Goal: Task Accomplishment & Management: Complete application form

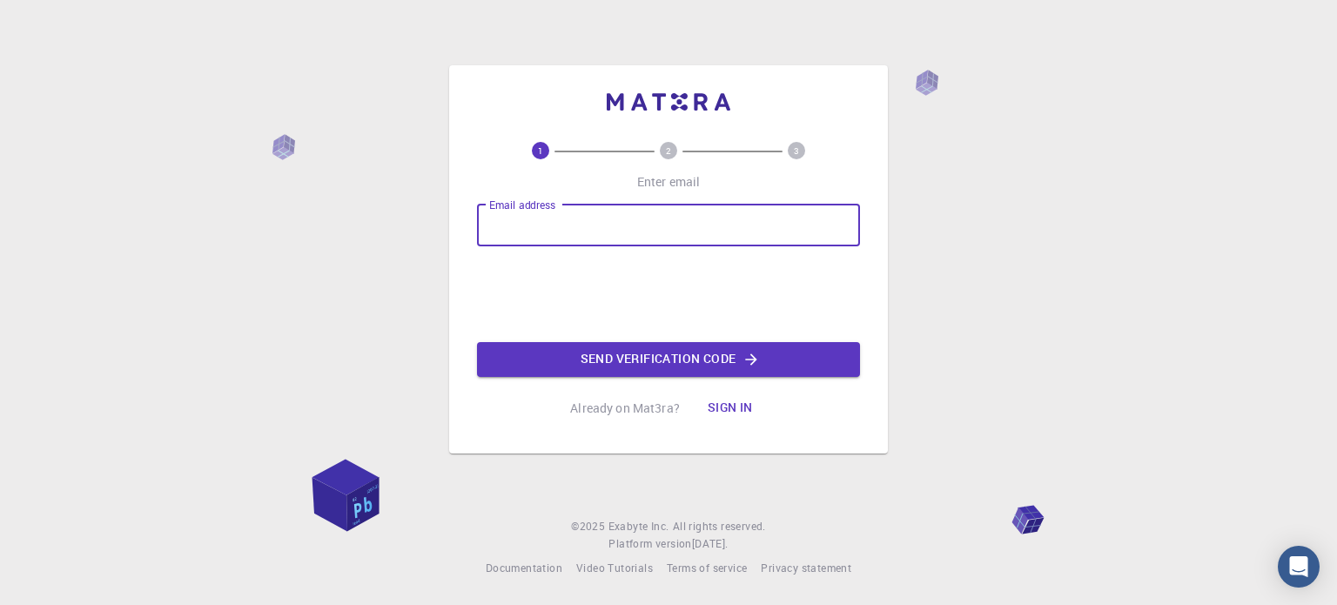
click at [537, 229] on input "Email address" at bounding box center [668, 225] width 383 height 42
type input "dandikisler01@gmail.com"
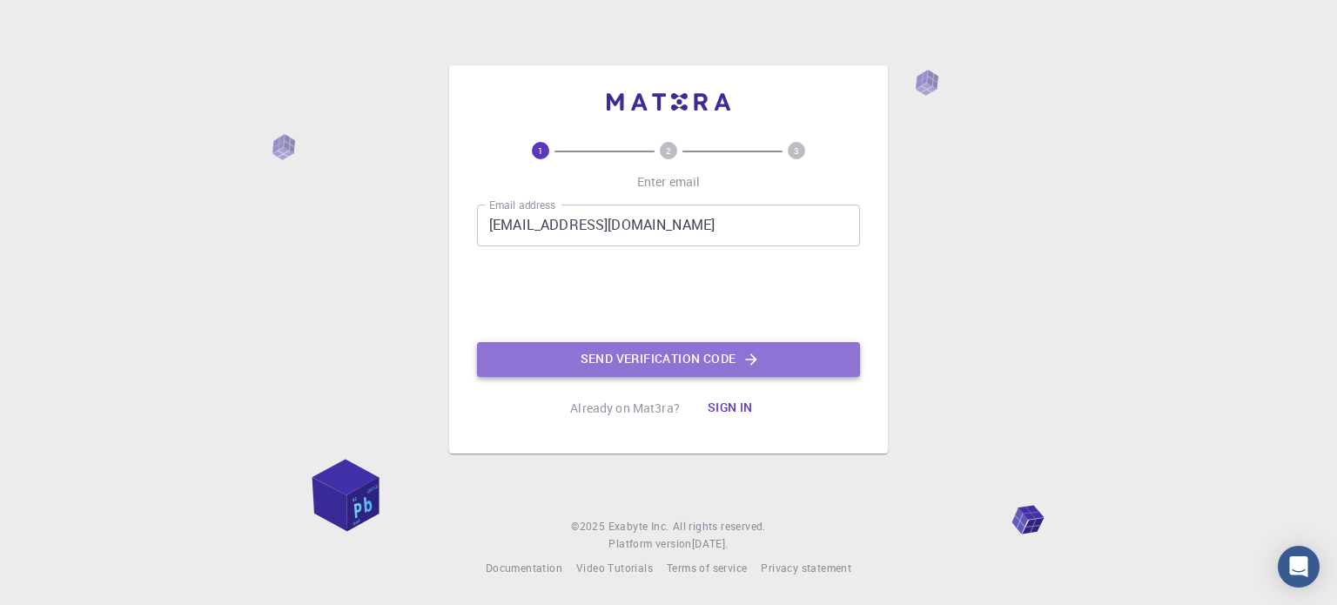
click at [640, 361] on button "Send verification code" at bounding box center [668, 359] width 383 height 35
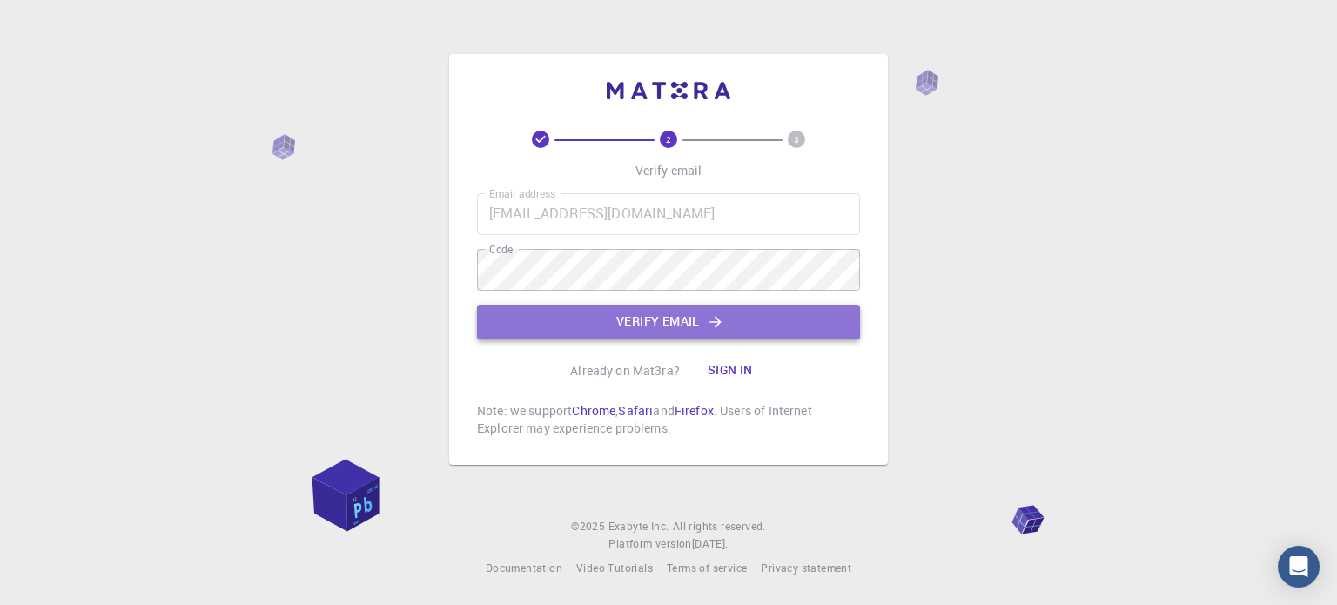
click at [641, 317] on button "Verify email" at bounding box center [668, 322] width 383 height 35
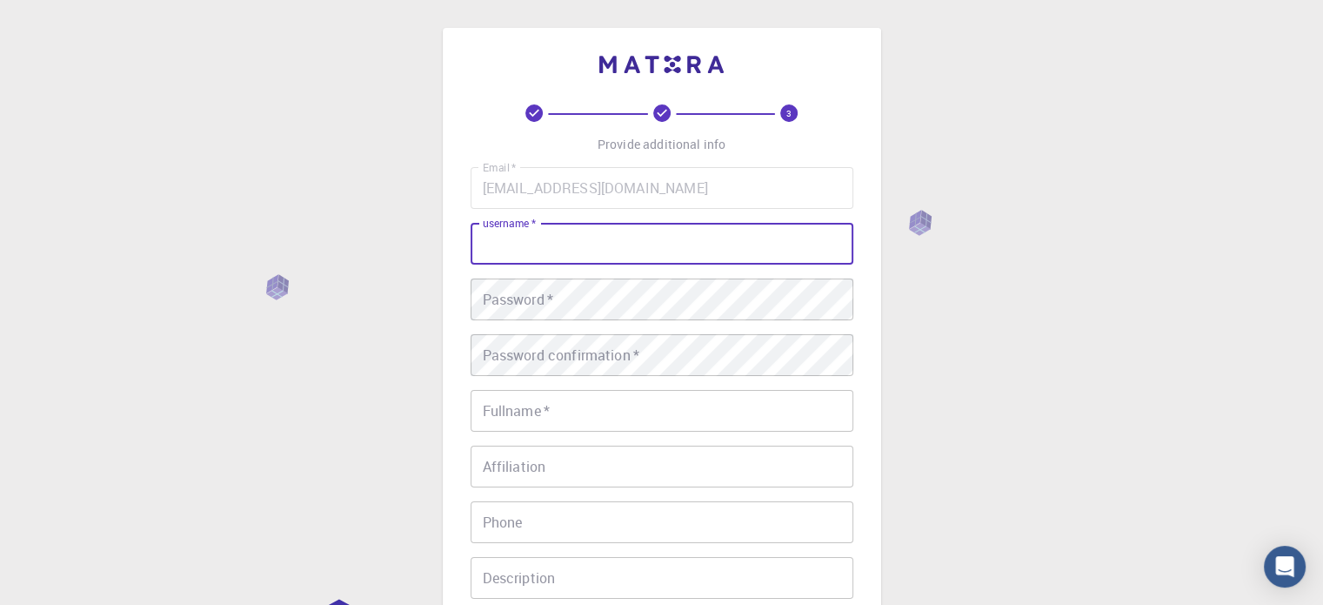
click at [536, 239] on input "username   *" at bounding box center [662, 244] width 383 height 42
type input "Dandik"
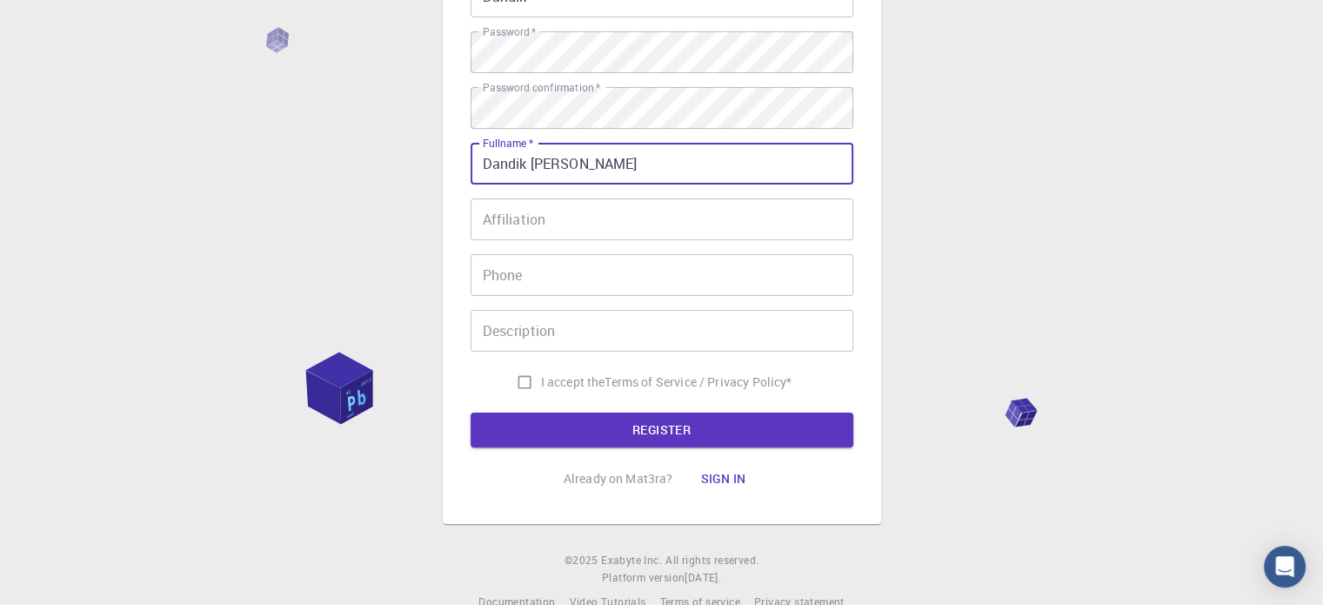
scroll to position [261, 0]
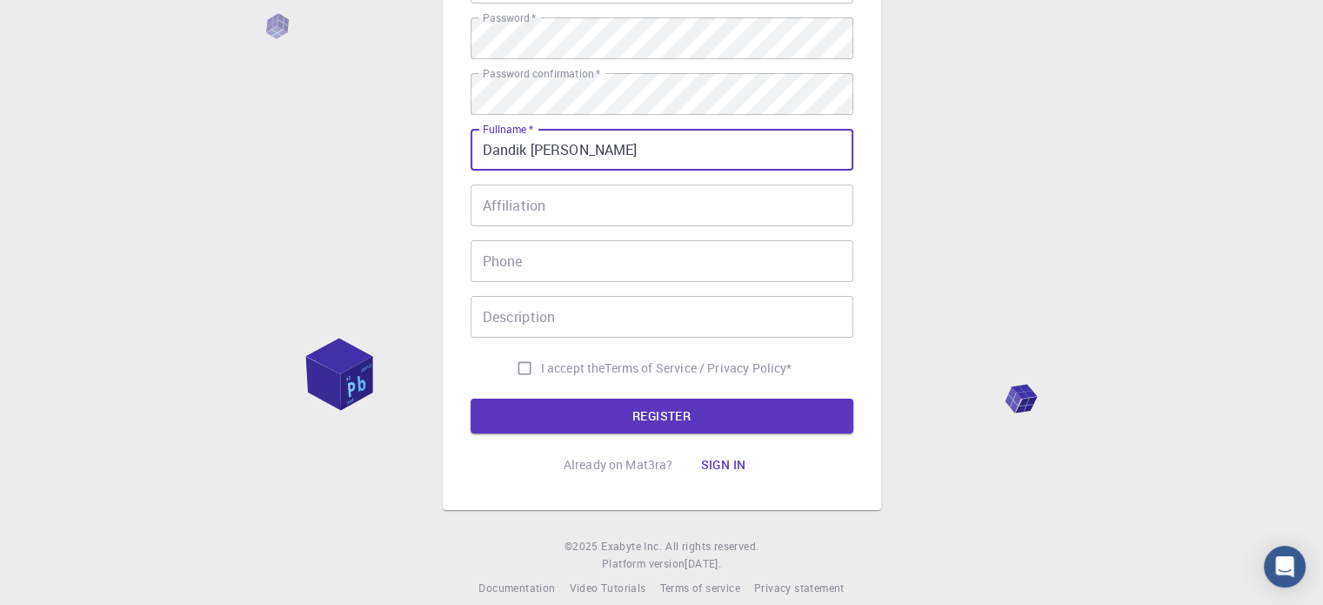
type input "Dandik Isler"
click at [517, 365] on input "I accept the Terms of Service / Privacy Policy *" at bounding box center [524, 368] width 33 height 33
checkbox input "true"
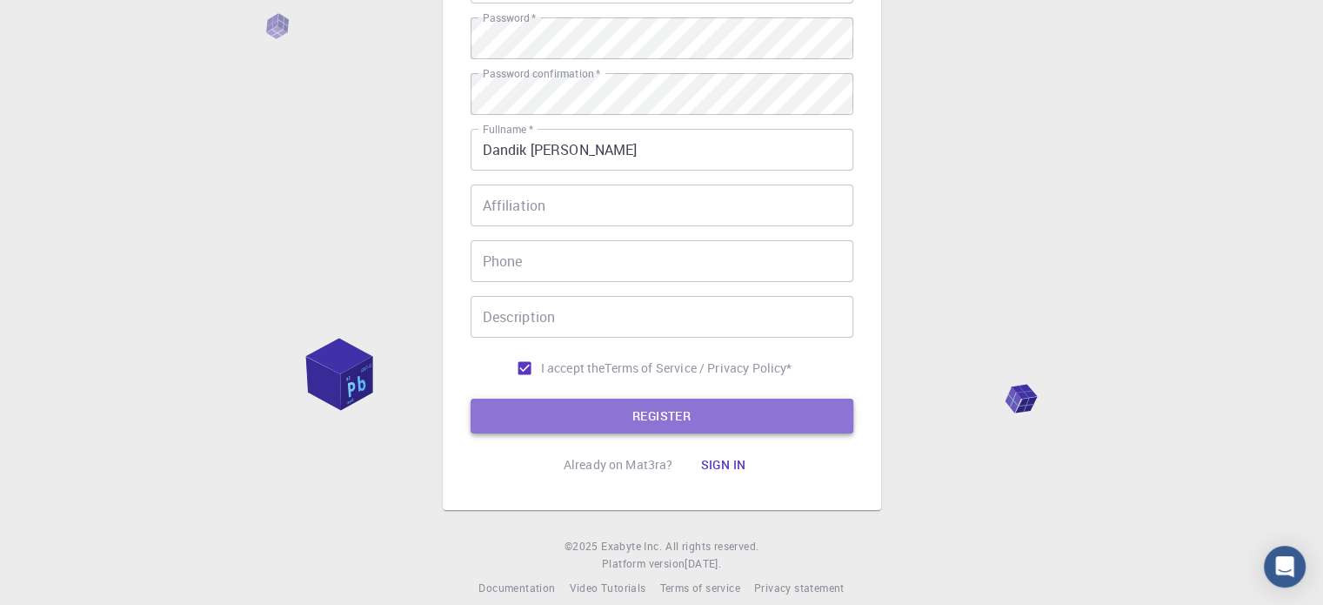
click at [669, 424] on button "REGISTER" at bounding box center [662, 416] width 383 height 35
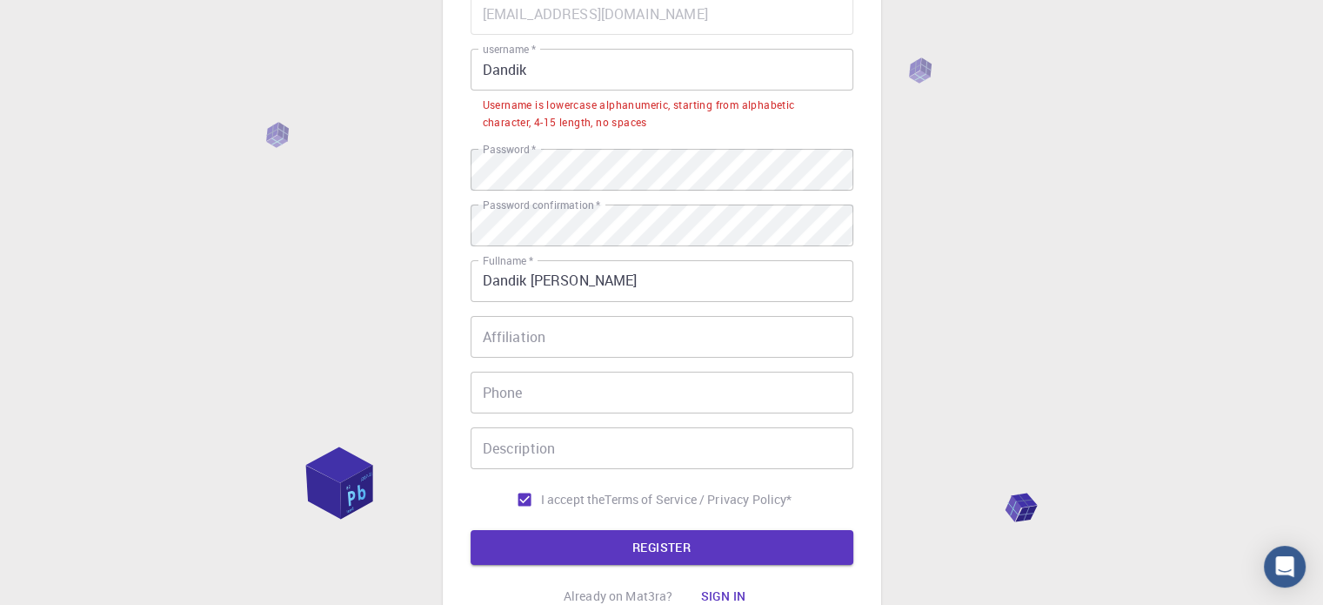
scroll to position [0, 0]
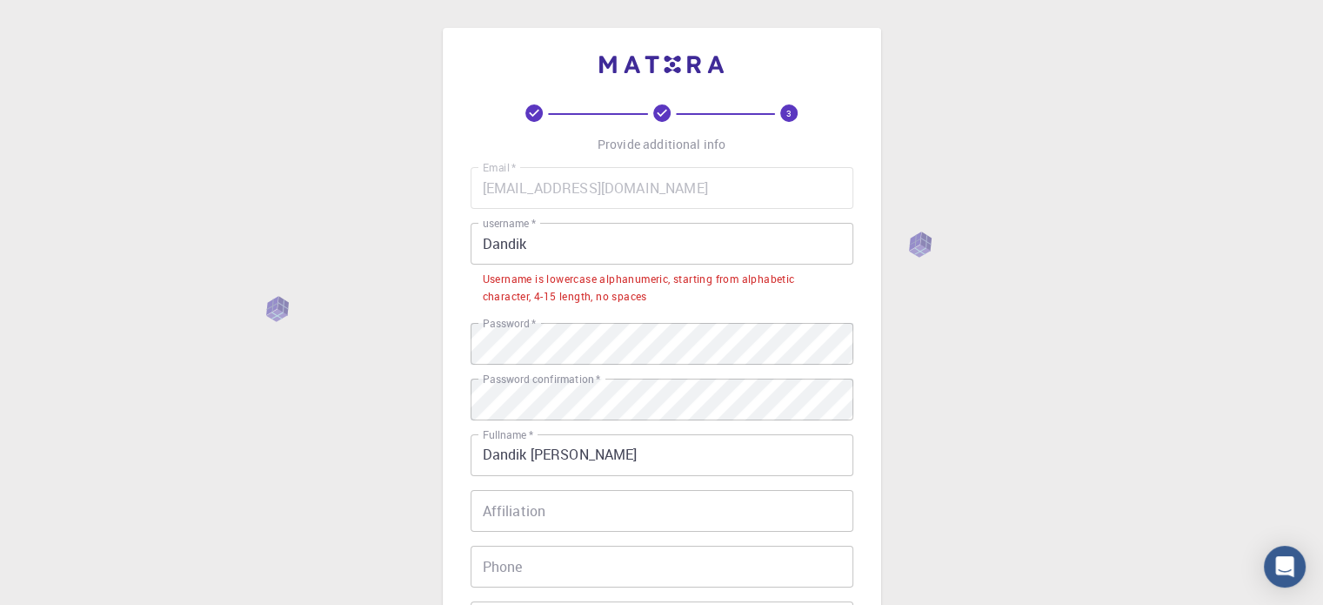
click at [539, 245] on input "Dandik" at bounding box center [662, 244] width 383 height 42
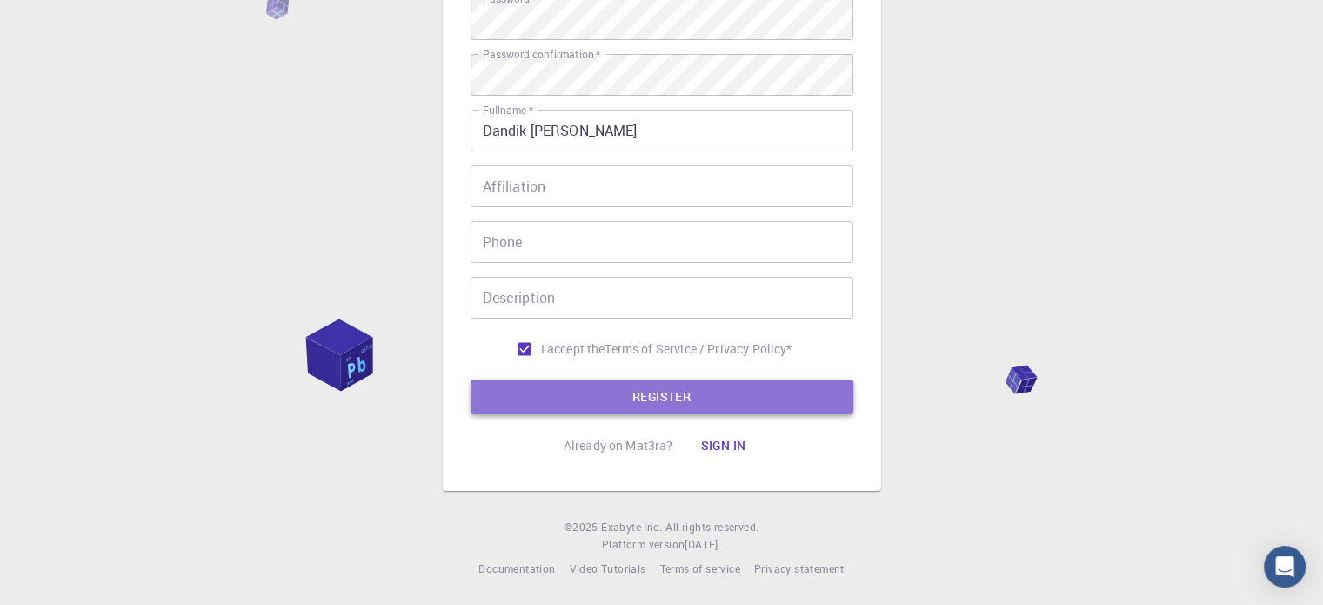
click at [633, 399] on button "REGISTER" at bounding box center [662, 396] width 383 height 35
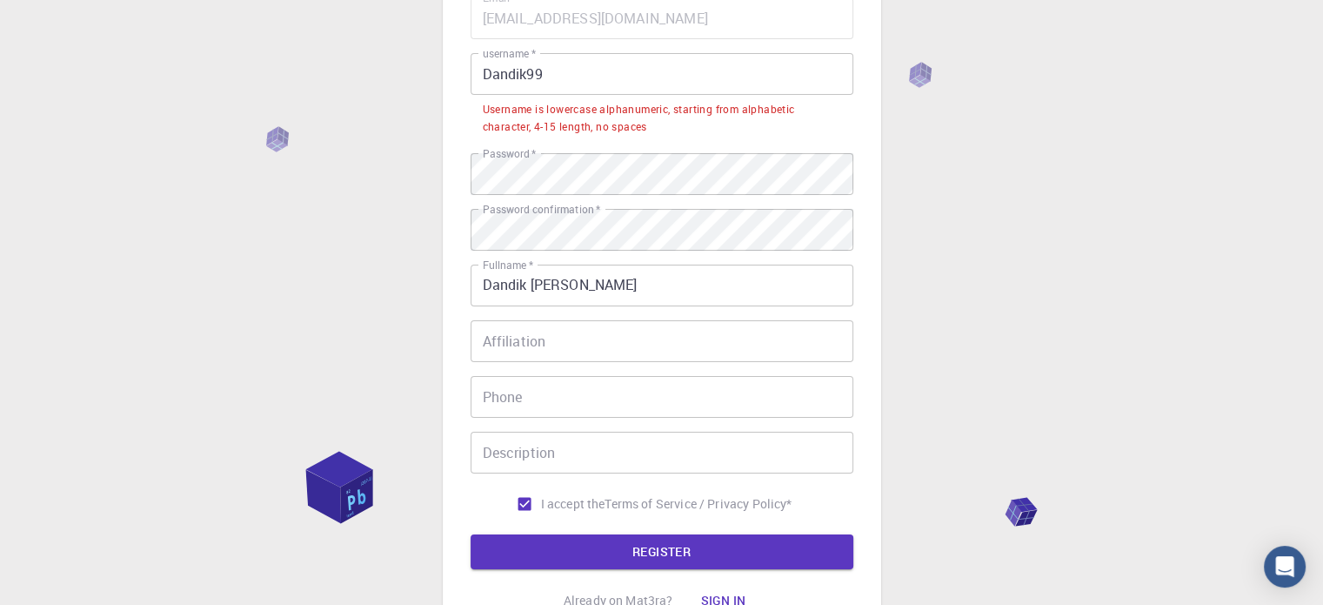
scroll to position [151, 0]
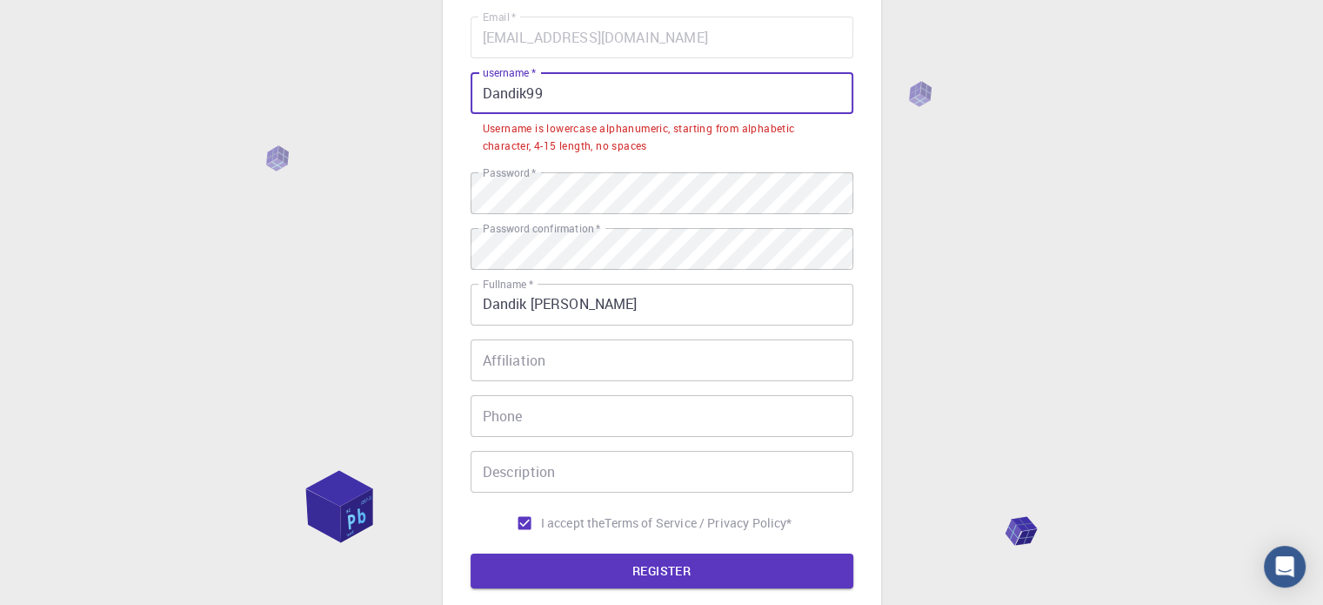
click at [493, 89] on input "Dandik99" at bounding box center [662, 93] width 383 height 42
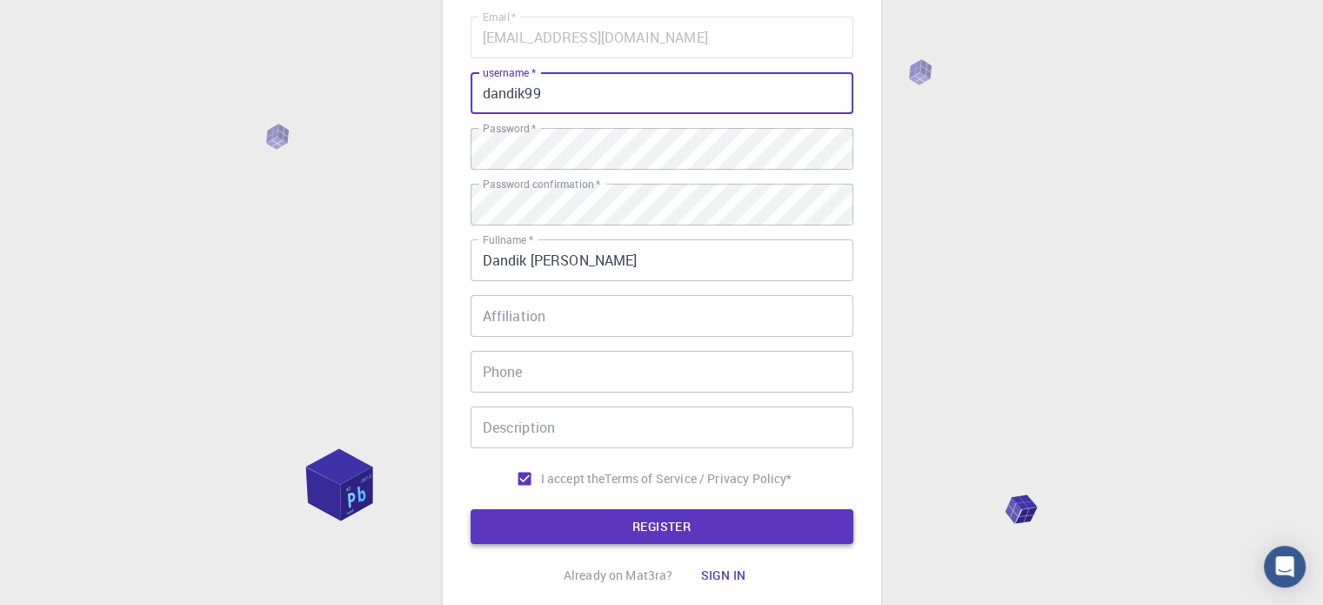
type input "dandik99"
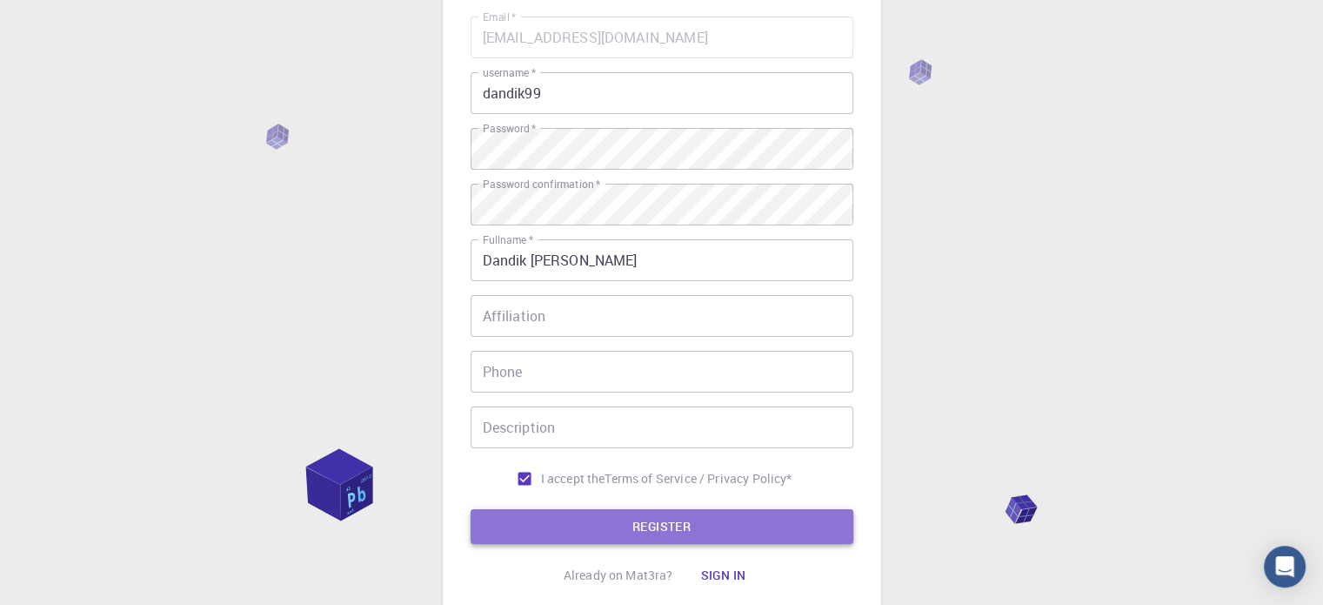
click at [682, 521] on button "REGISTER" at bounding box center [662, 526] width 383 height 35
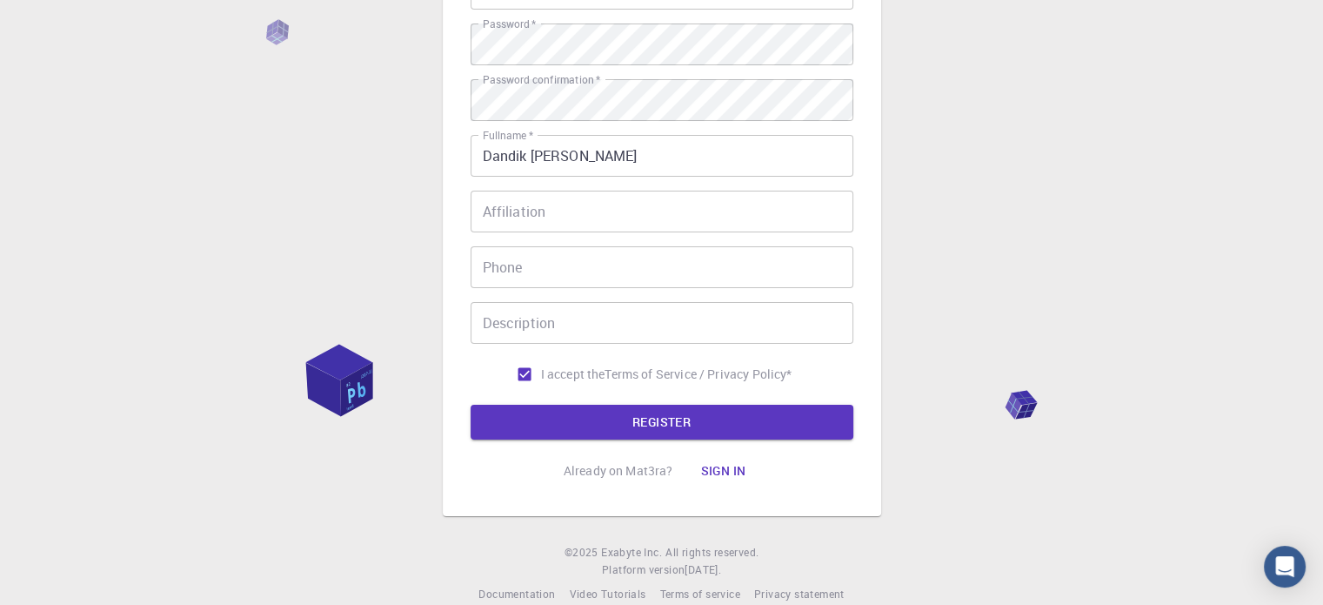
scroll to position [280, 0]
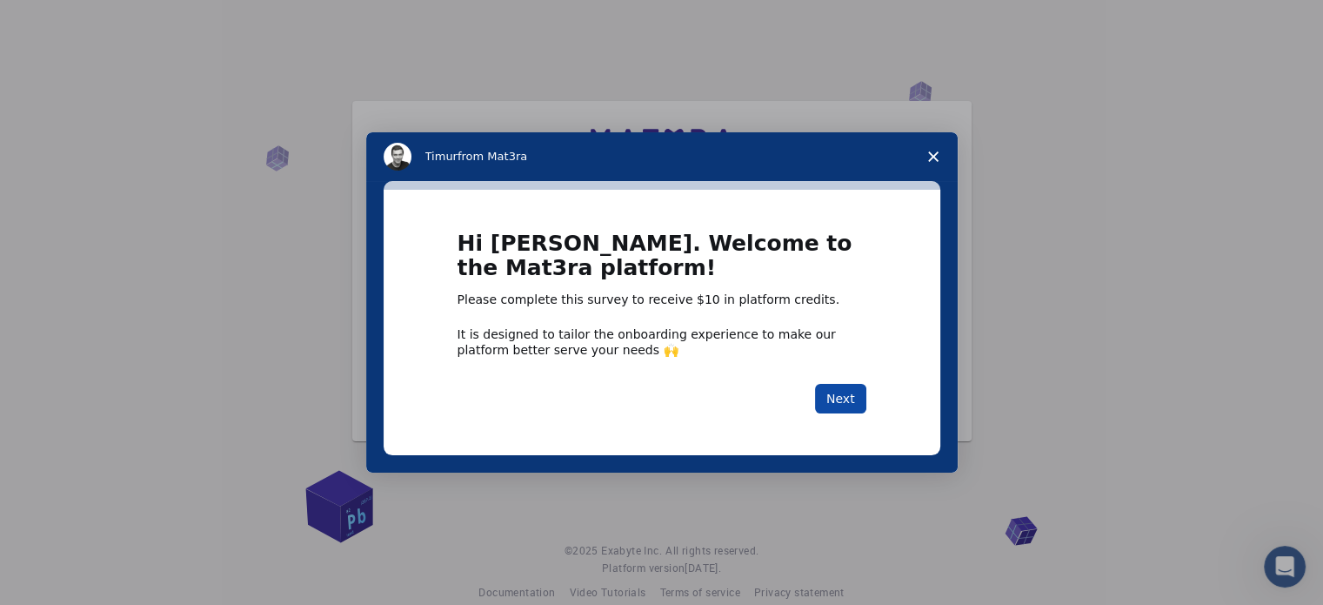
click at [852, 391] on button "Next" at bounding box center [840, 399] width 51 height 30
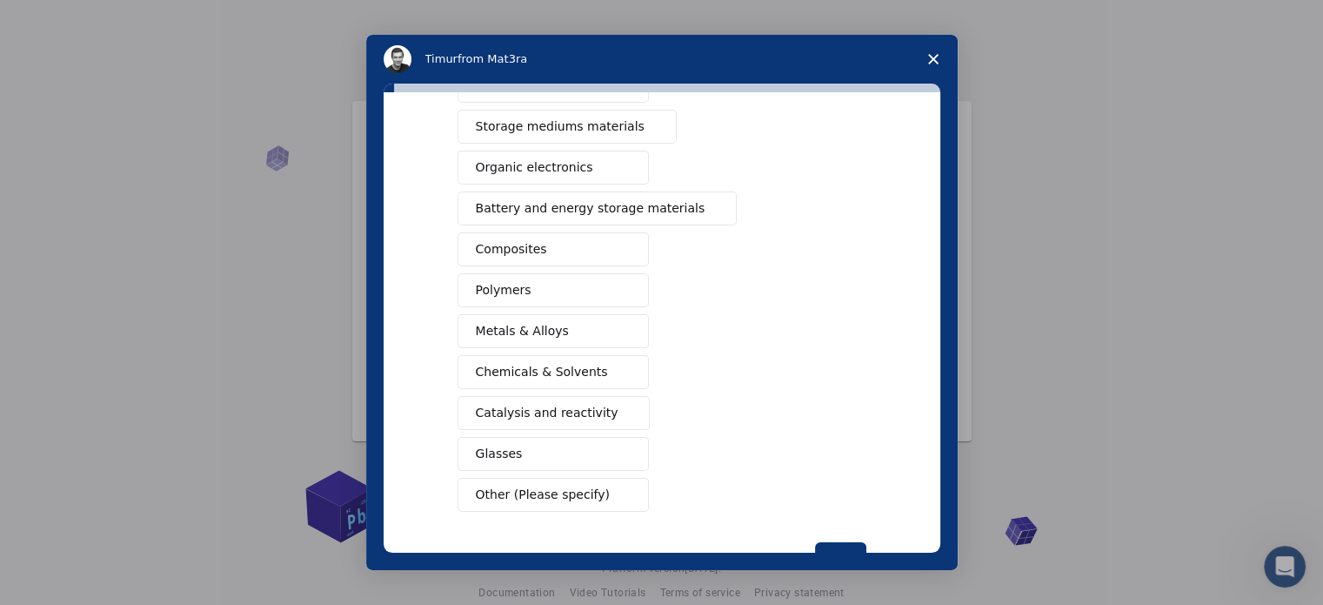
scroll to position [230, 0]
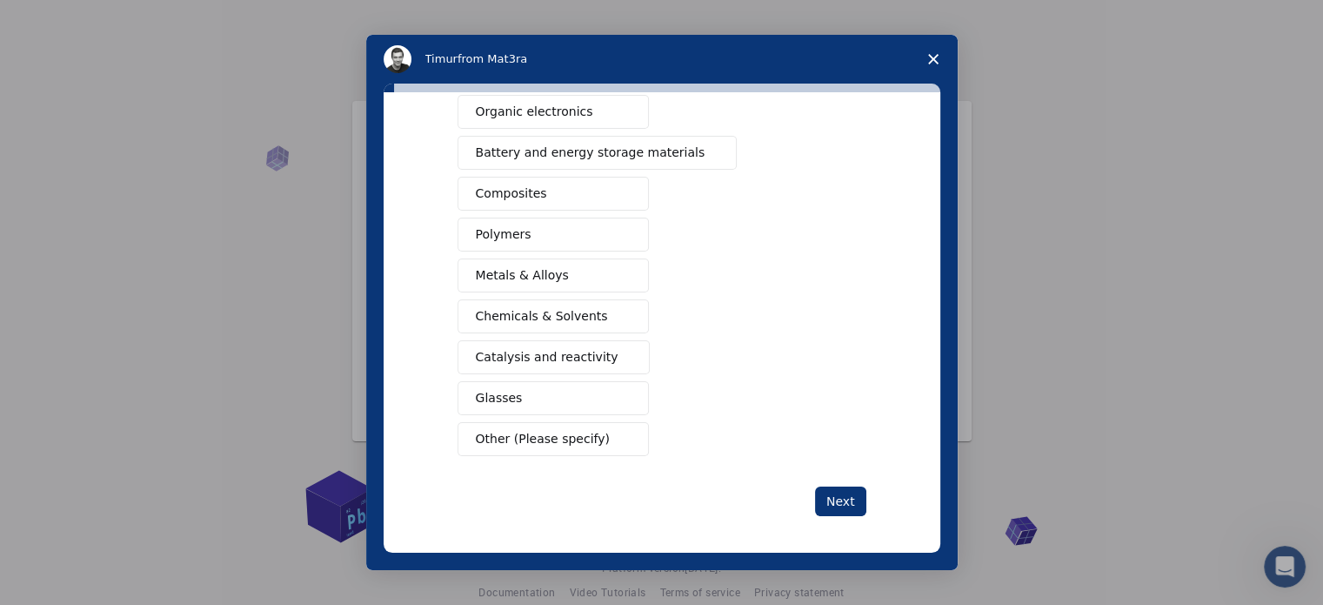
click at [550, 430] on span "Other (Please specify)" at bounding box center [543, 439] width 134 height 18
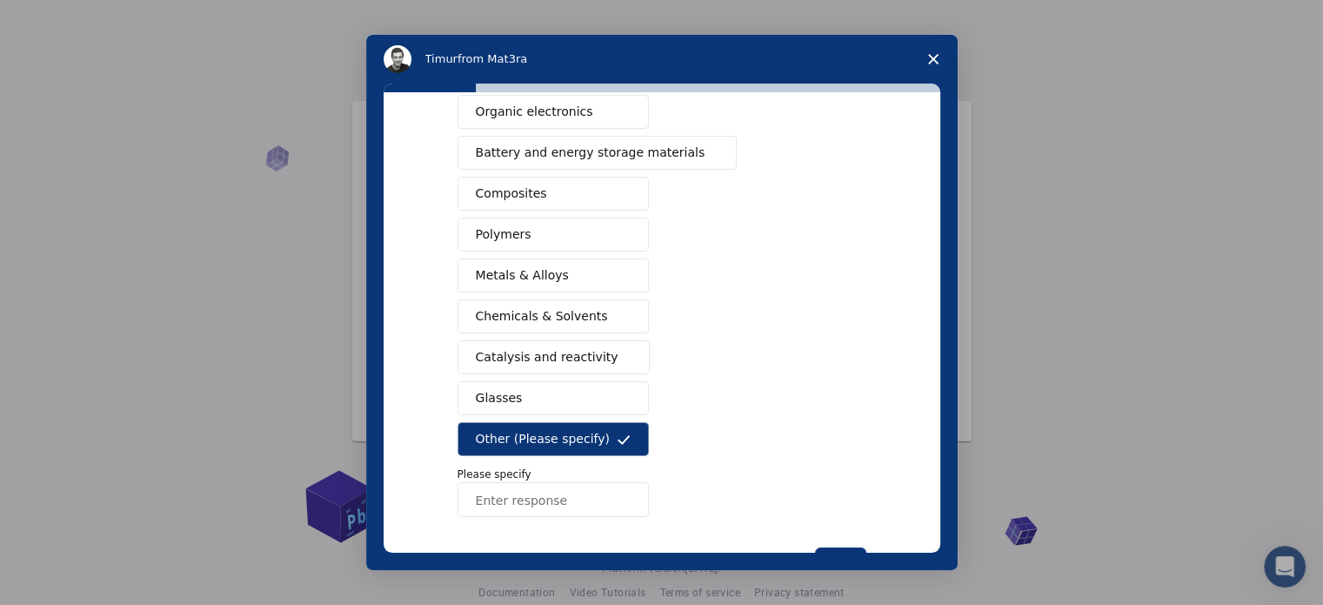
click at [515, 499] on input "Enter response" at bounding box center [553, 499] width 191 height 35
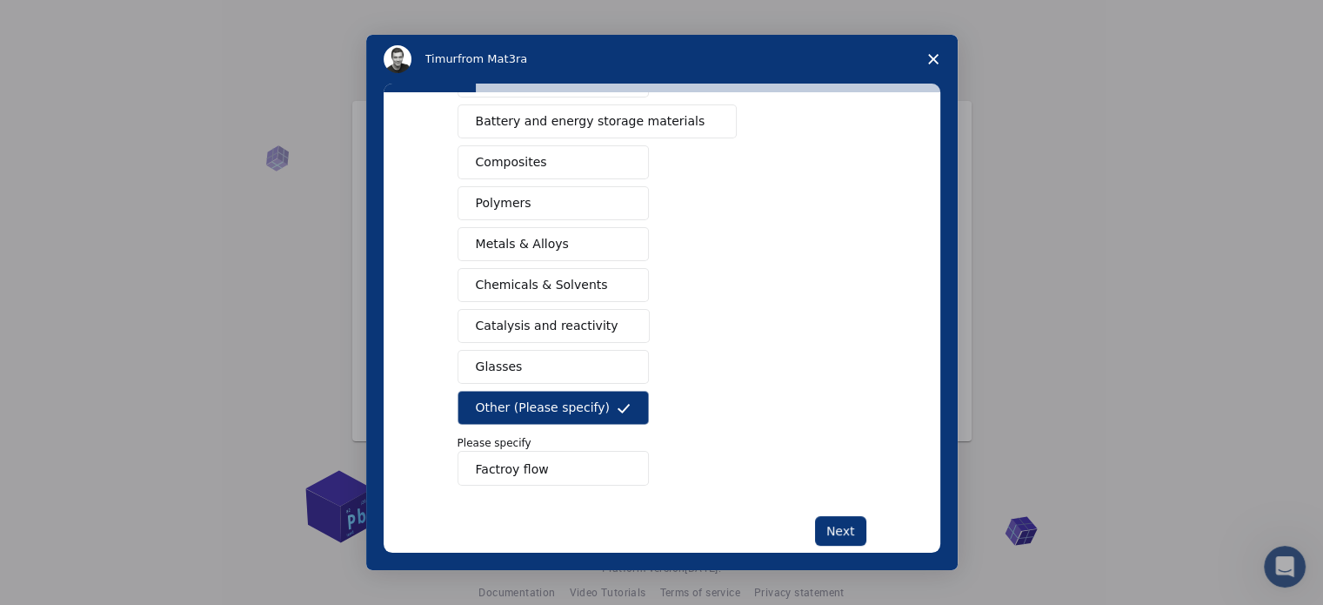
scroll to position [291, 0]
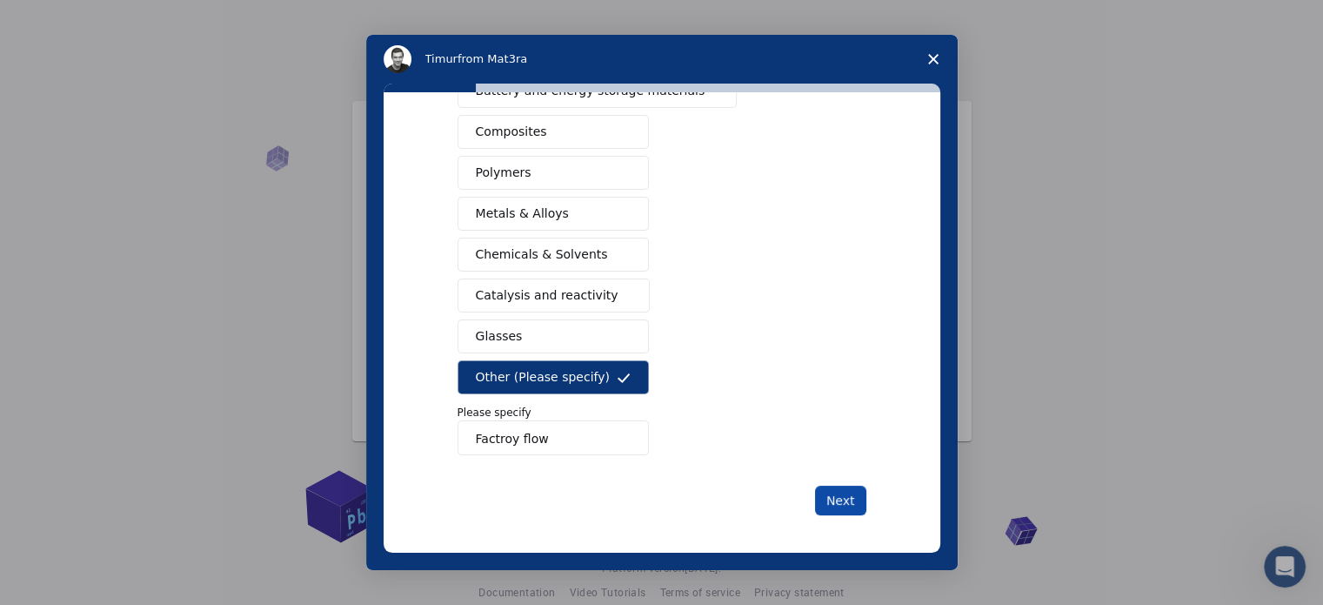
type input "Factroy flow"
click at [840, 498] on button "Next" at bounding box center [840, 501] width 51 height 30
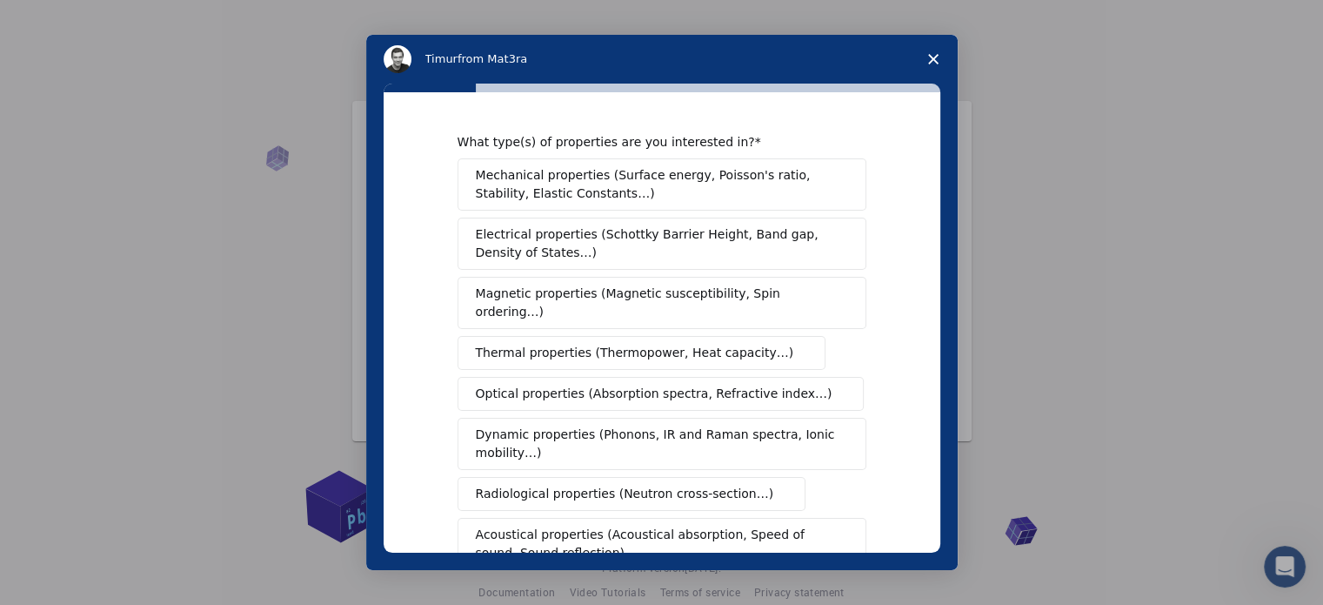
click at [582, 185] on span "Mechanical properties (Surface energy, Poisson's ratio, Stability, Elastic Cons…" at bounding box center [657, 184] width 363 height 37
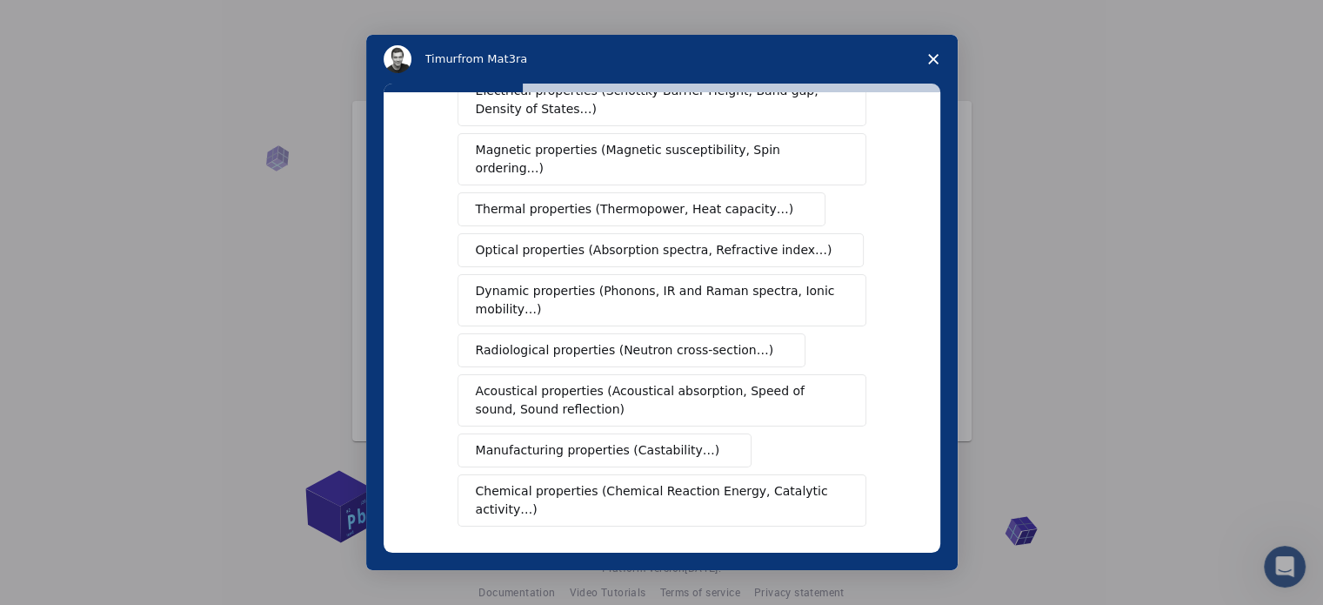
scroll to position [320, 0]
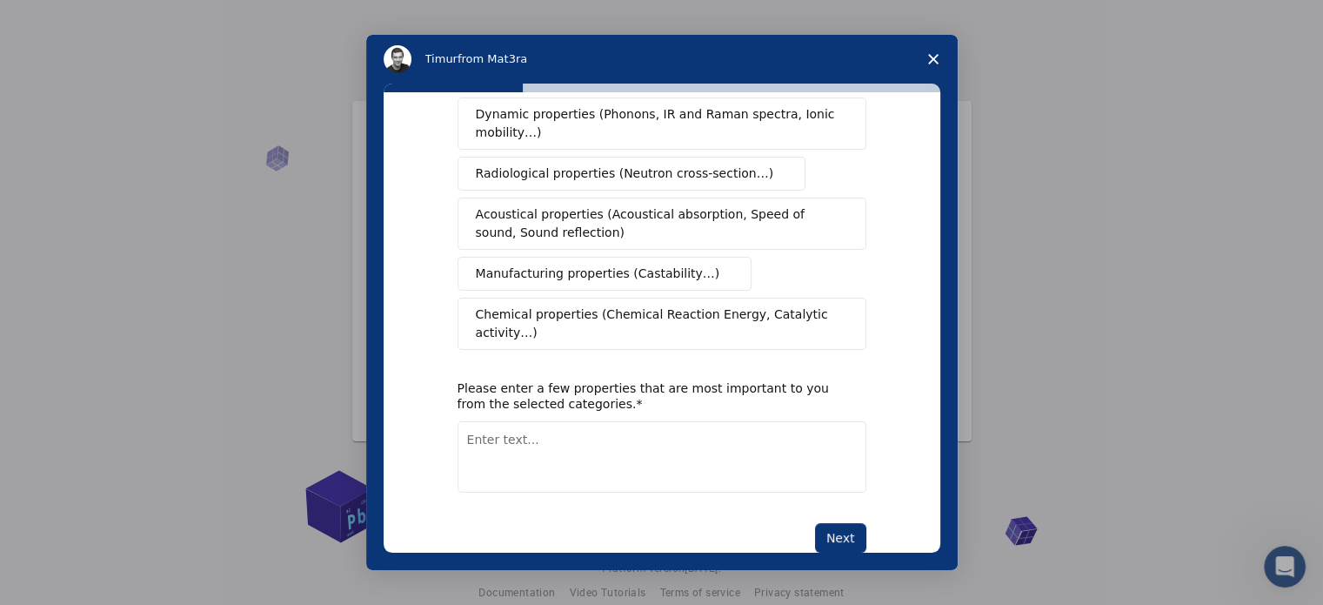
click at [576, 421] on textarea "Enter text..." at bounding box center [662, 456] width 409 height 71
type textarea "spinning,weaving and dyeing"
click at [845, 523] on button "Next" at bounding box center [840, 538] width 51 height 30
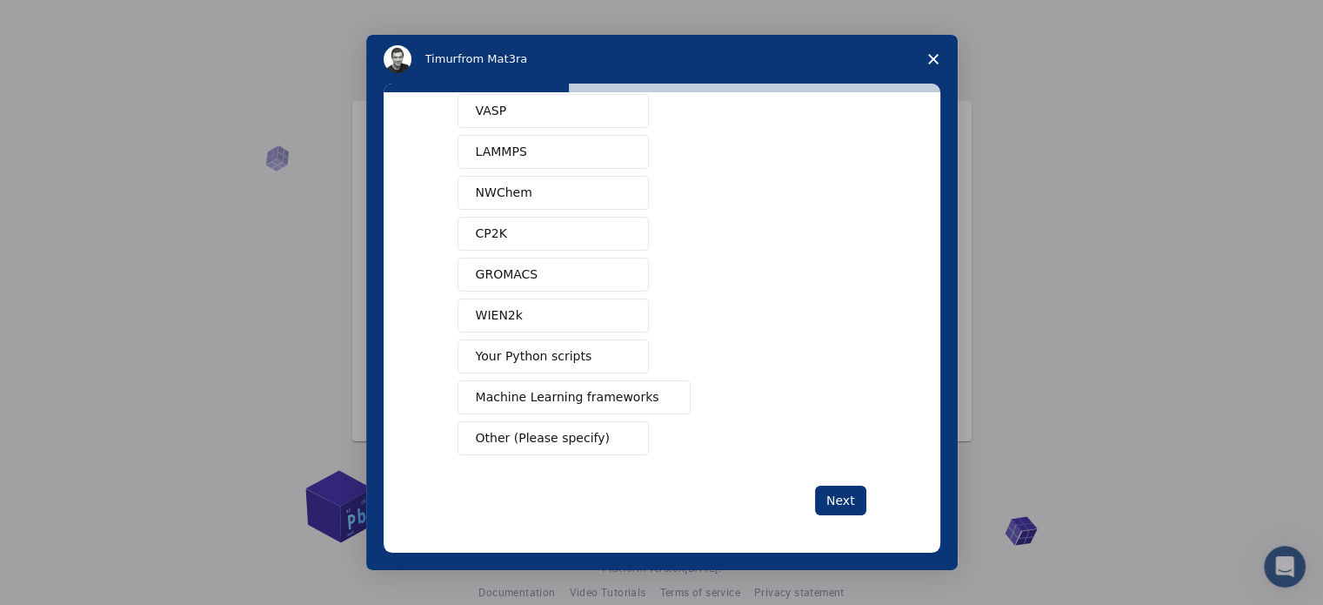
scroll to position [24, 0]
click at [601, 431] on button "Other (Please specify)" at bounding box center [553, 438] width 191 height 34
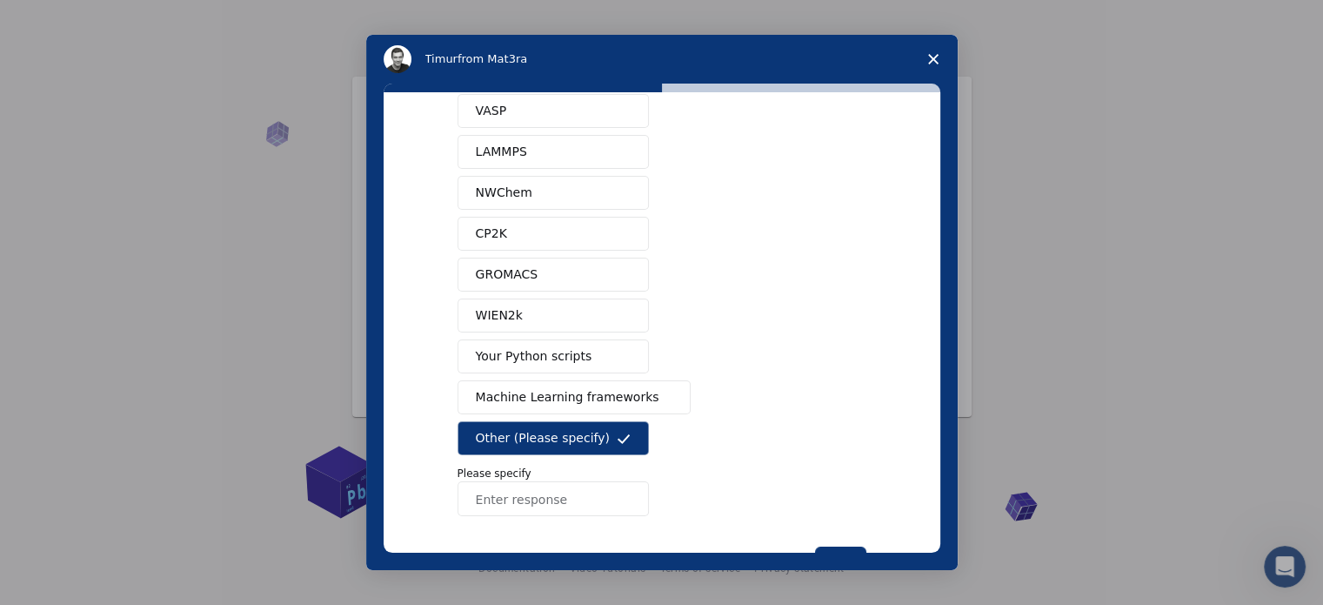
click at [517, 499] on input "Enter response" at bounding box center [553, 498] width 191 height 35
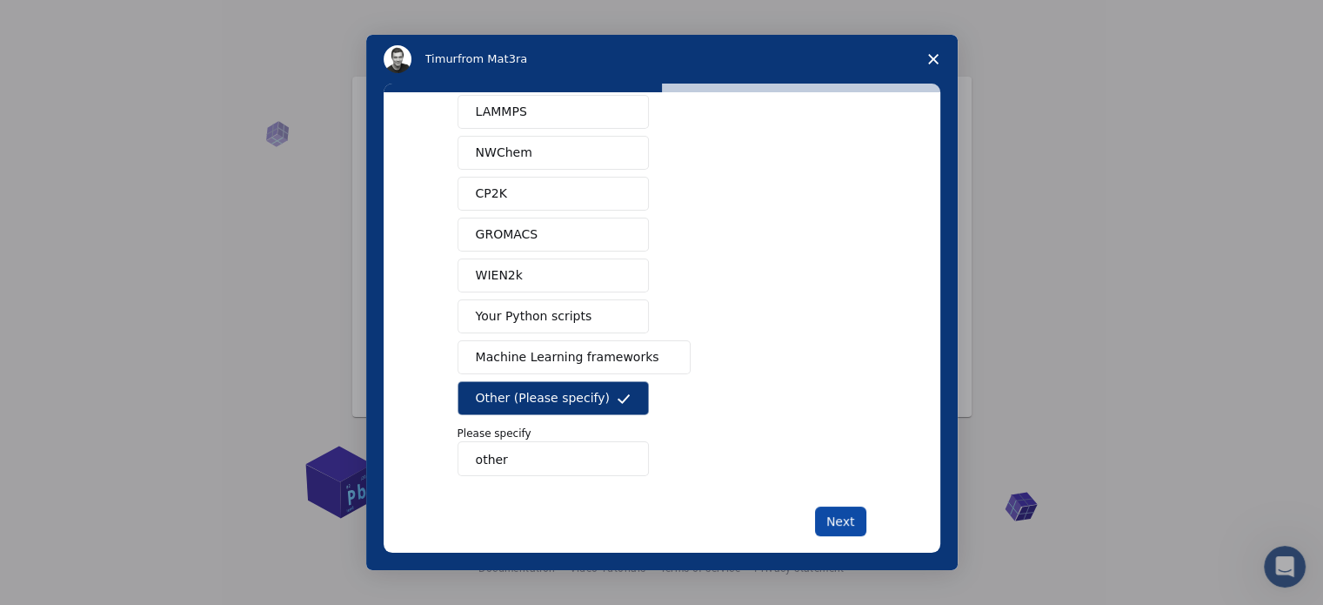
scroll to position [167, 0]
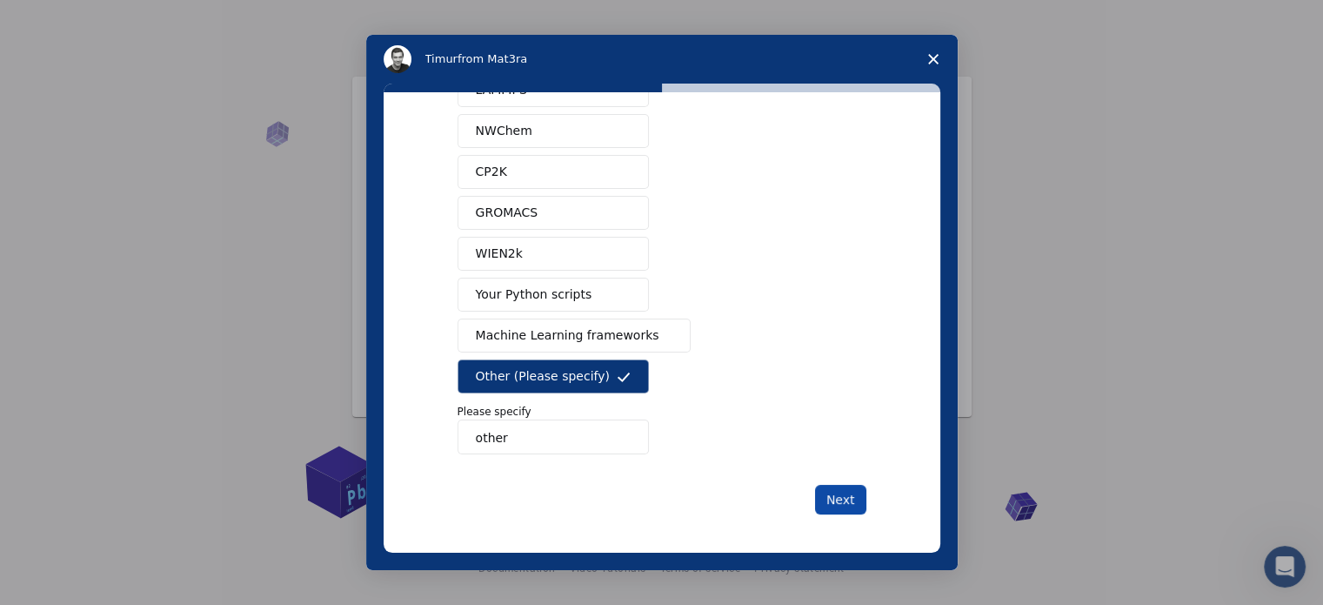
type input "other"
click at [850, 493] on button "Next" at bounding box center [840, 500] width 51 height 30
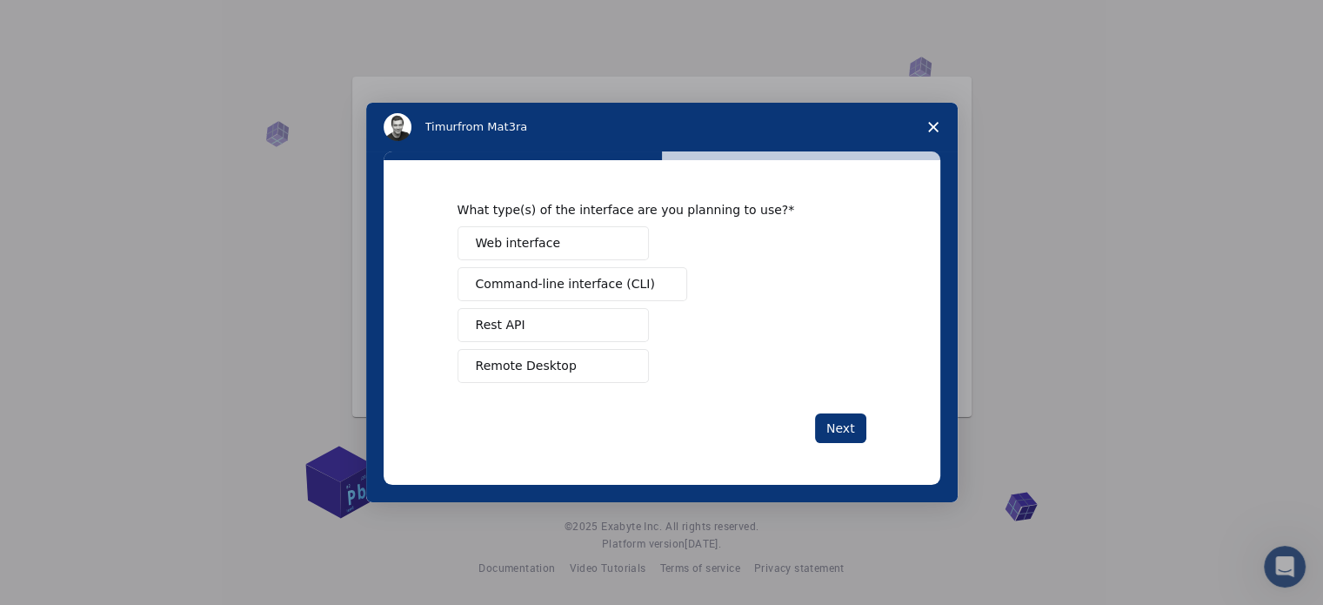
click at [545, 244] on span "Web interface" at bounding box center [518, 243] width 84 height 18
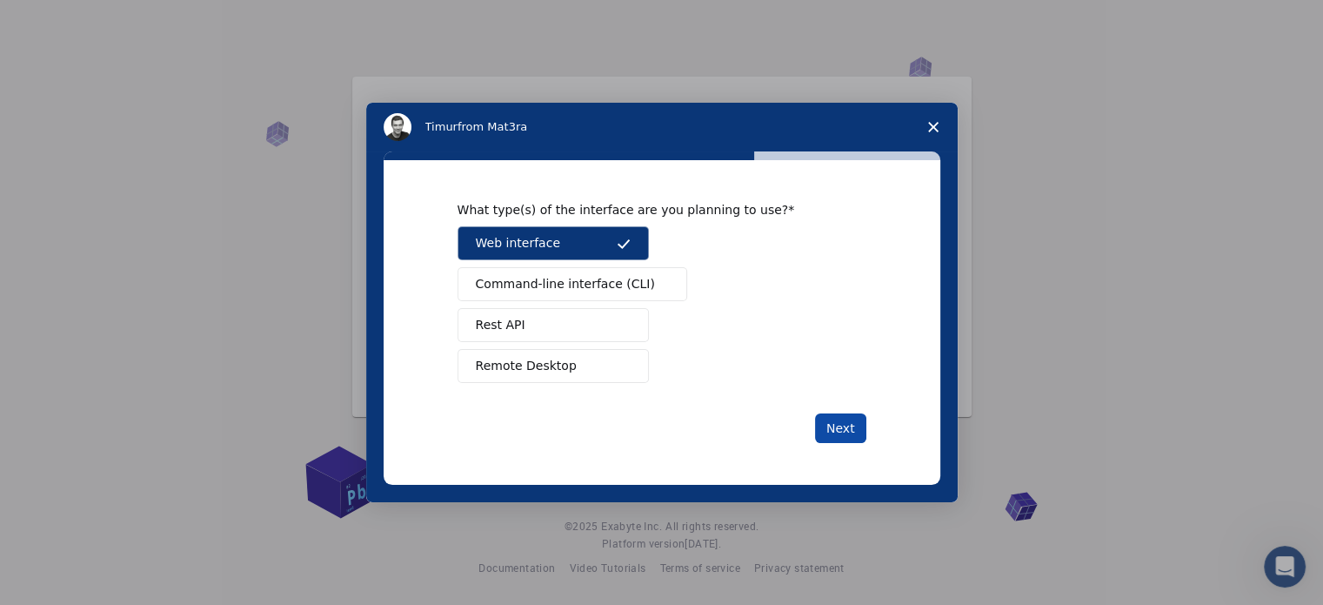
click at [836, 417] on button "Next" at bounding box center [840, 428] width 51 height 30
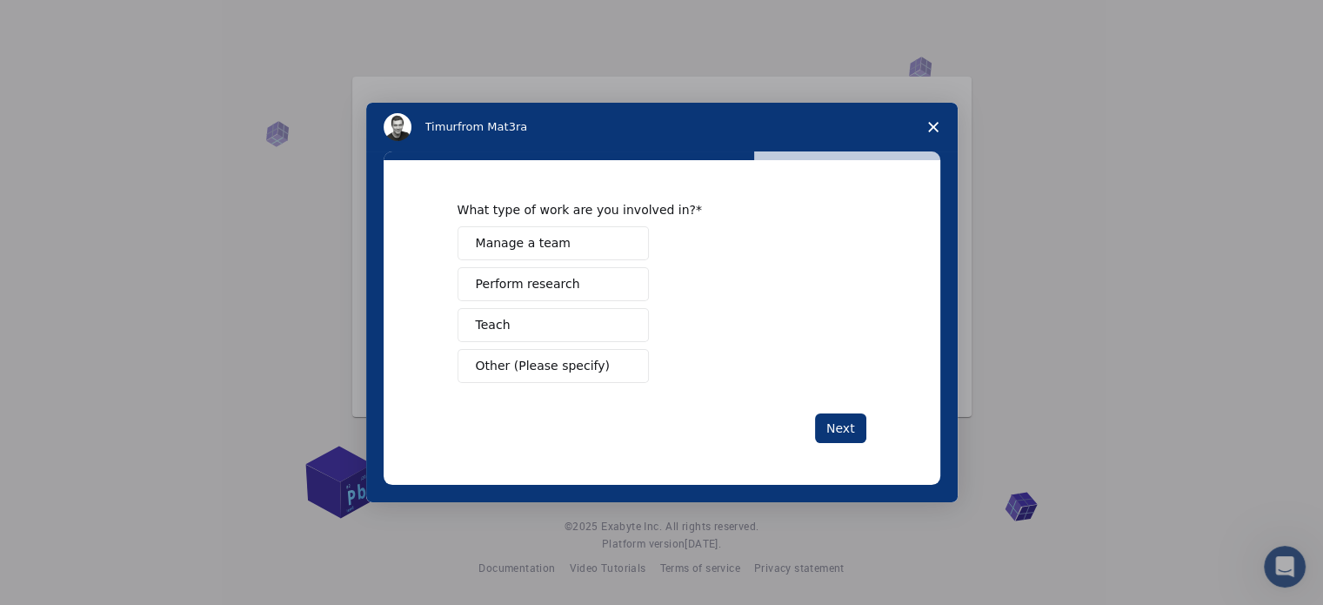
click at [557, 246] on span "Manage a team" at bounding box center [523, 243] width 95 height 18
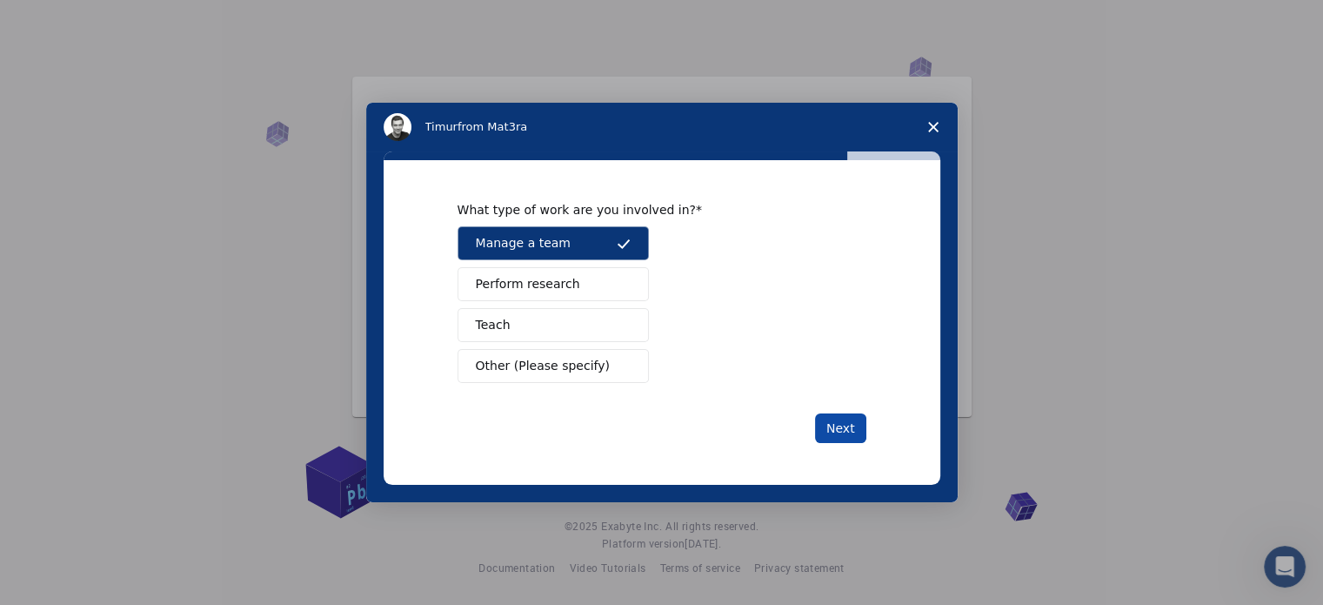
click at [842, 427] on button "Next" at bounding box center [840, 428] width 51 height 30
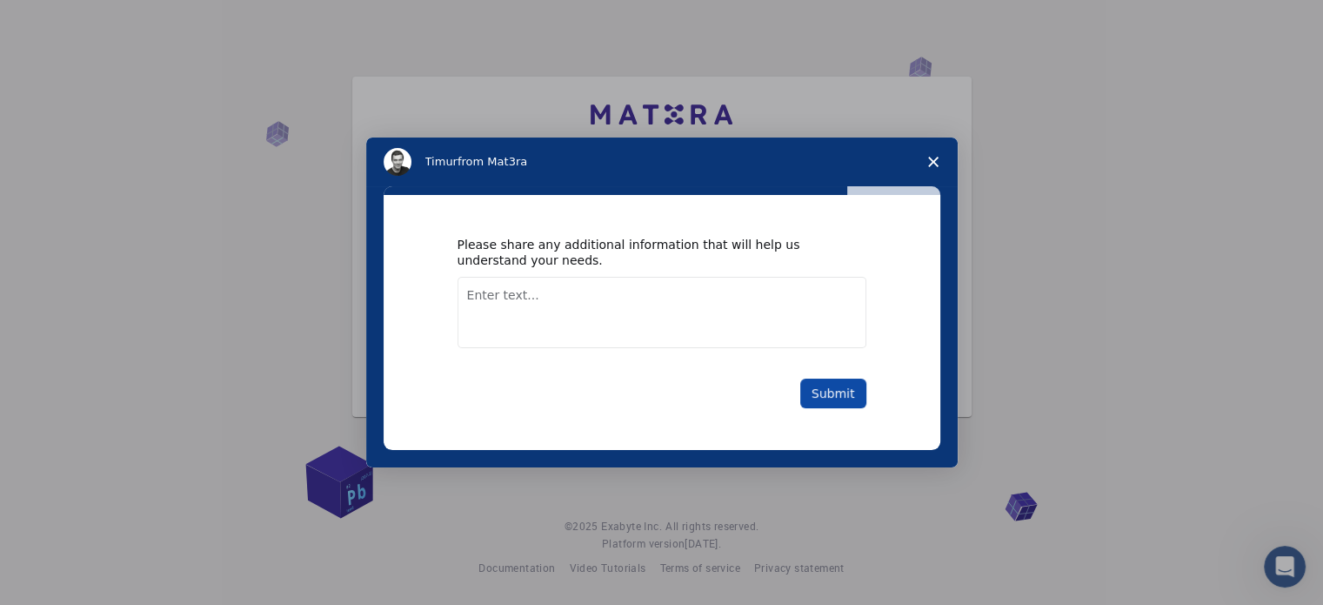
click at [832, 389] on button "Submit" at bounding box center [834, 394] width 66 height 30
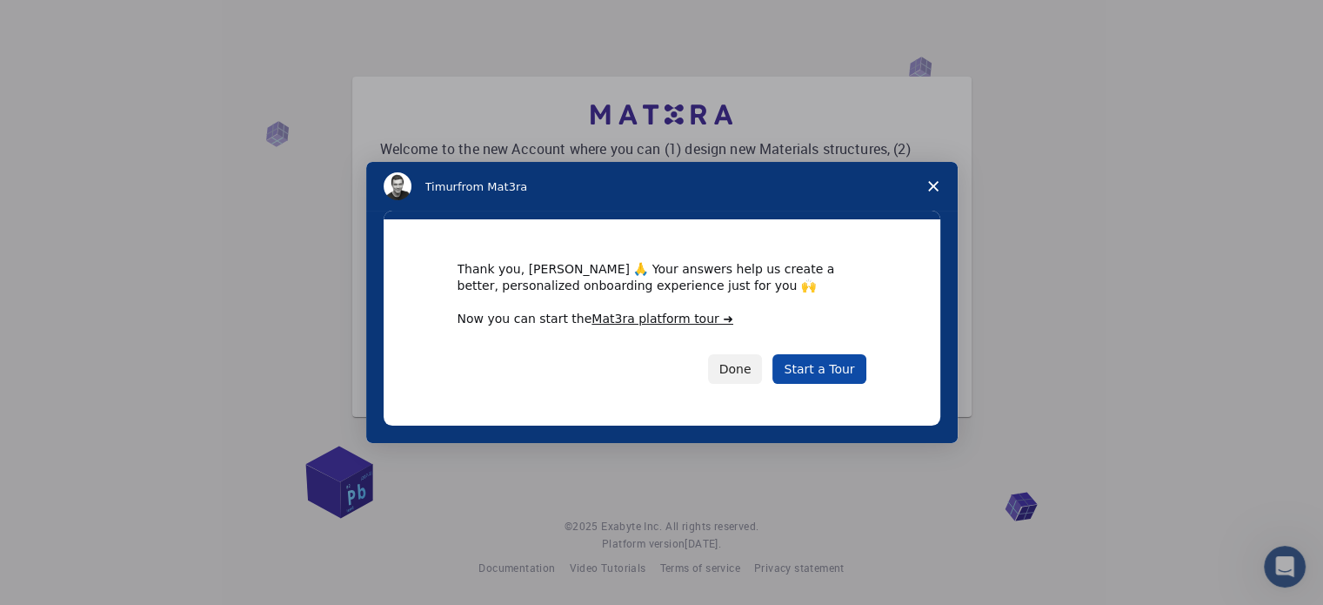
click at [825, 374] on link "Start a Tour" at bounding box center [819, 369] width 93 height 30
